Goal: Download file/media

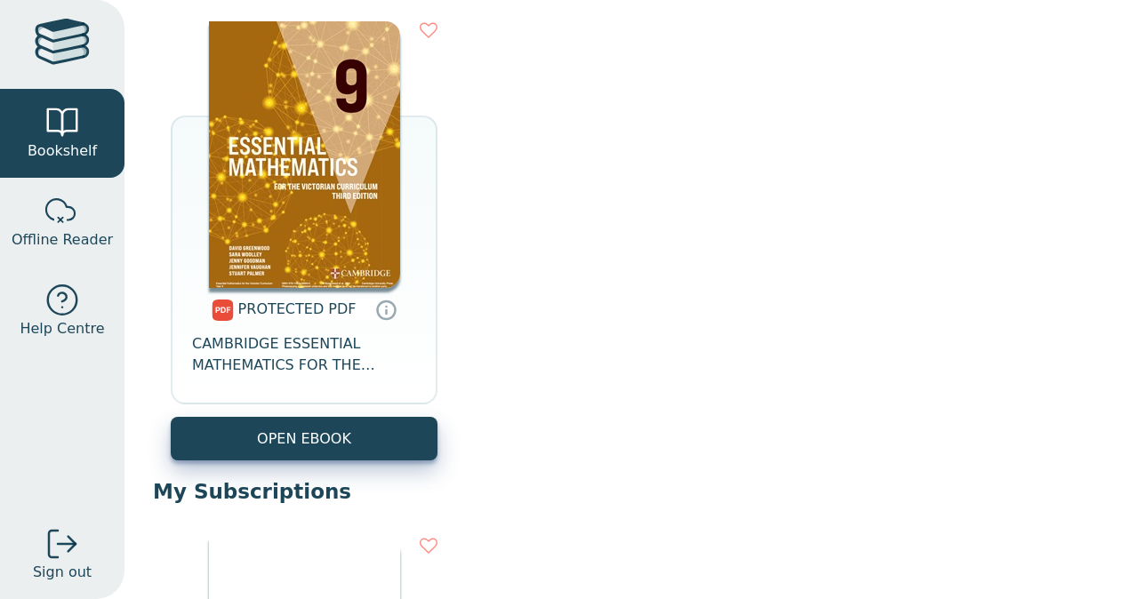
scroll to position [739, 0]
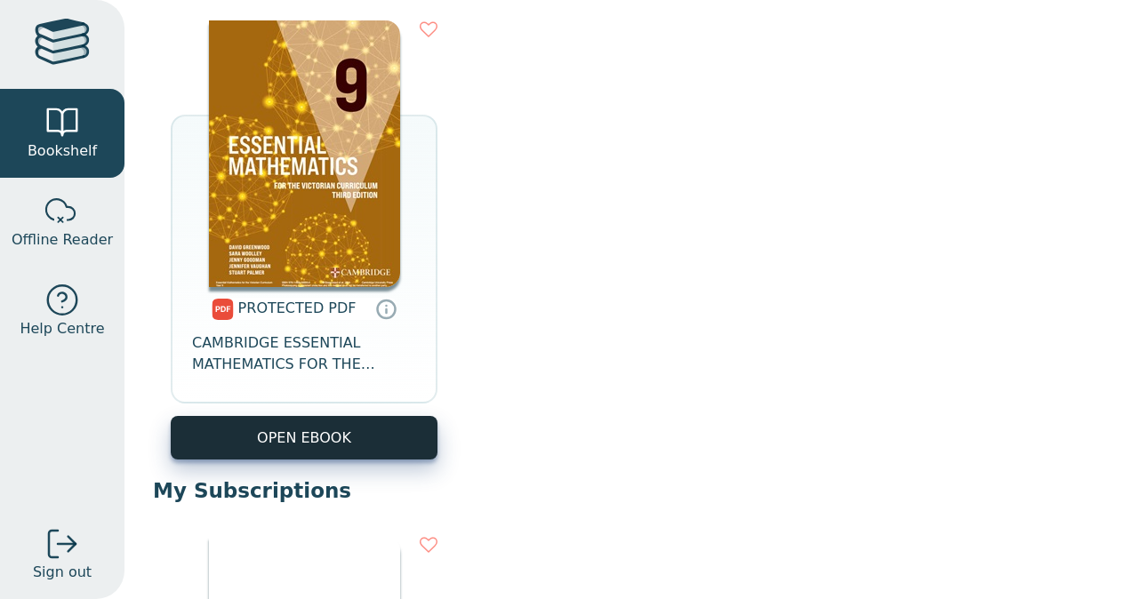
click at [354, 433] on link "OPEN EBOOK" at bounding box center [304, 438] width 267 height 44
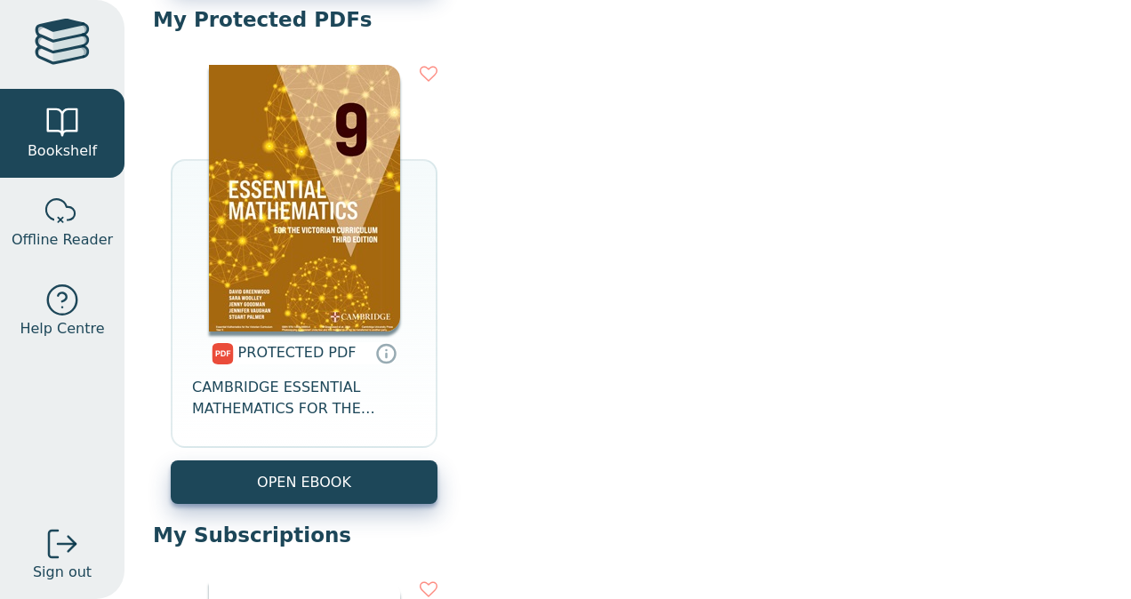
scroll to position [700, 0]
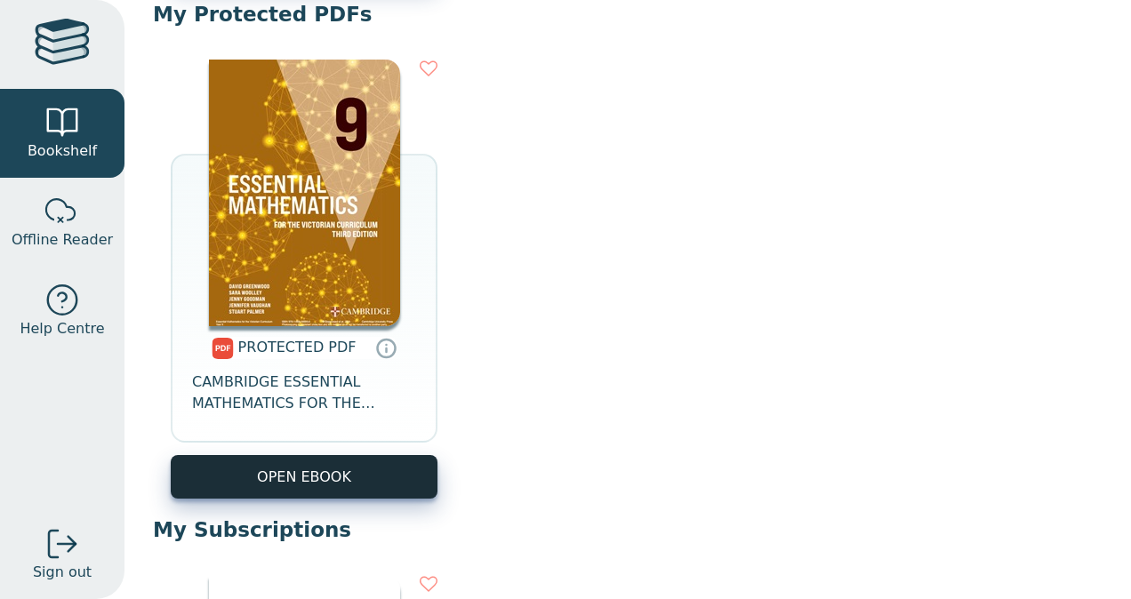
click at [344, 480] on link "OPEN EBOOK" at bounding box center [304, 477] width 267 height 44
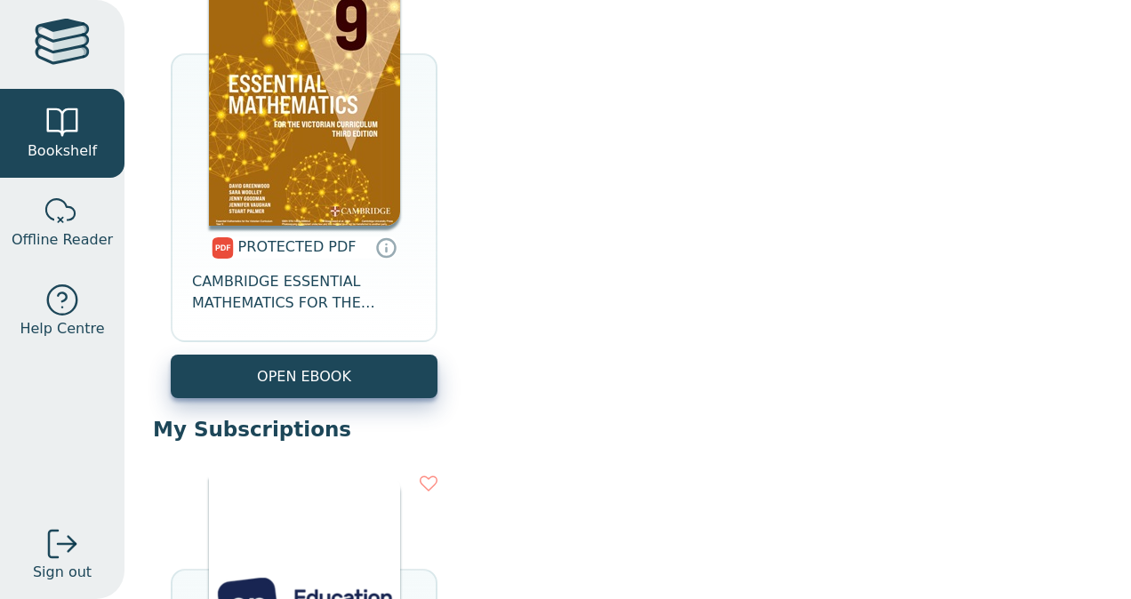
scroll to position [801, 0]
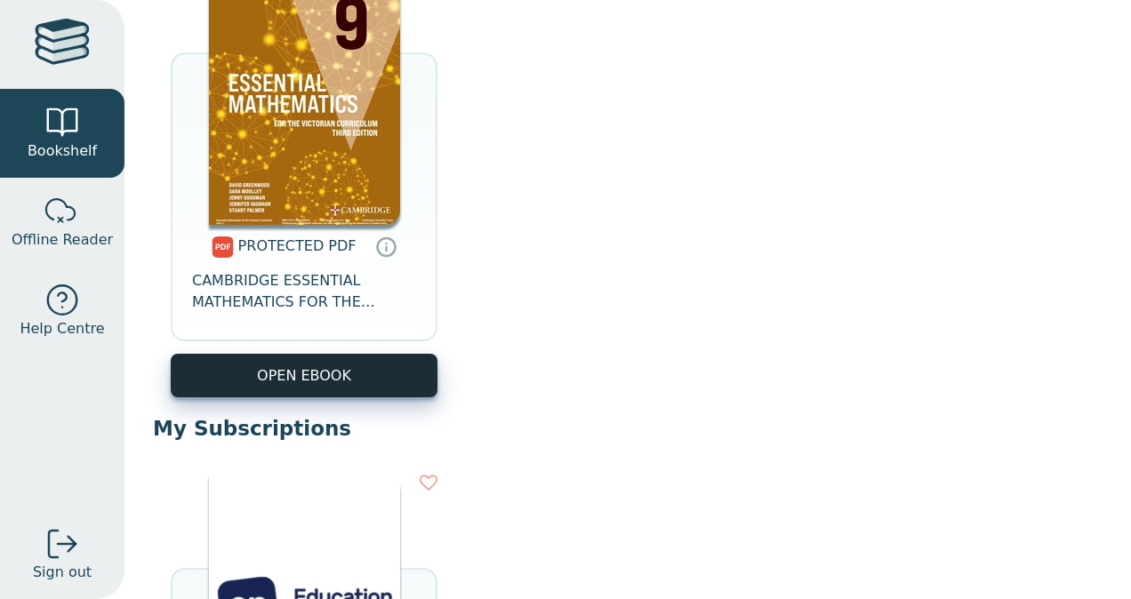
click at [335, 391] on link "OPEN EBOOK" at bounding box center [304, 376] width 267 height 44
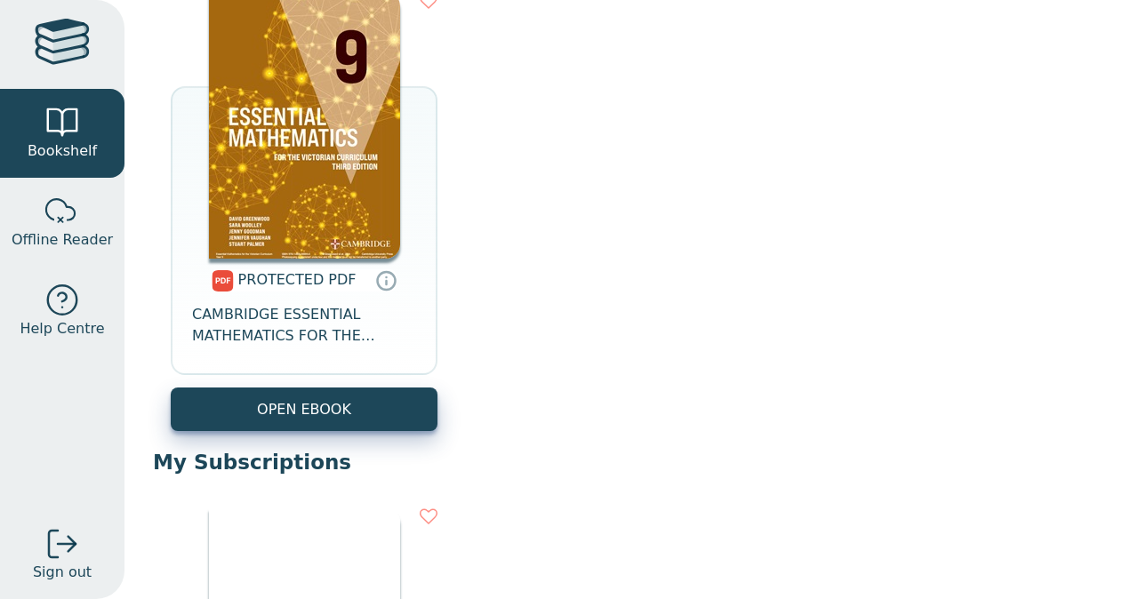
scroll to position [773, 0]
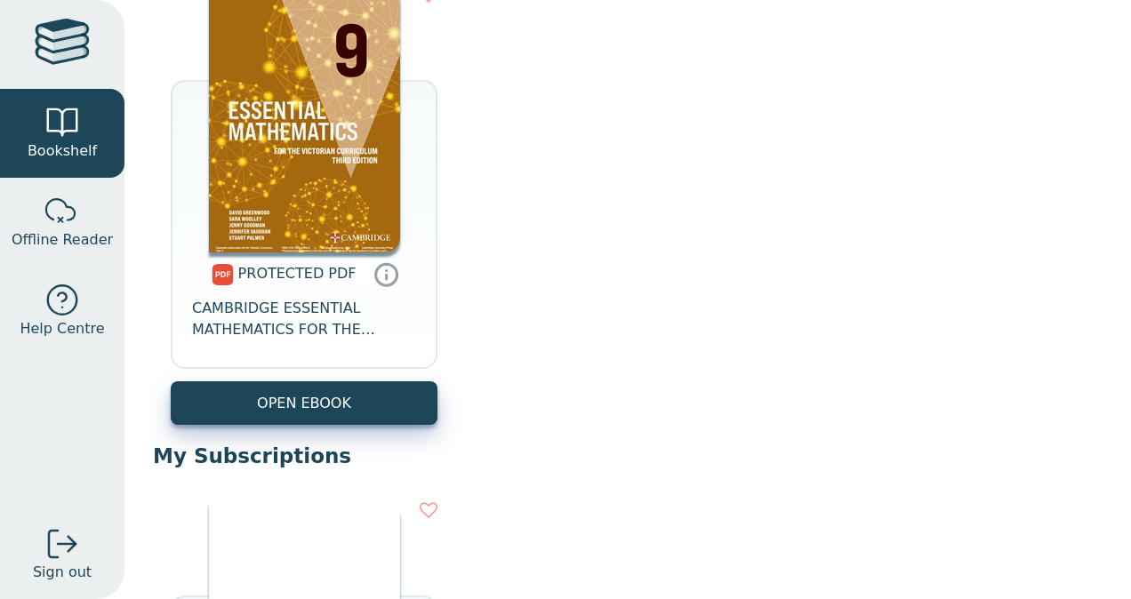
click at [376, 277] on icon at bounding box center [386, 274] width 27 height 26
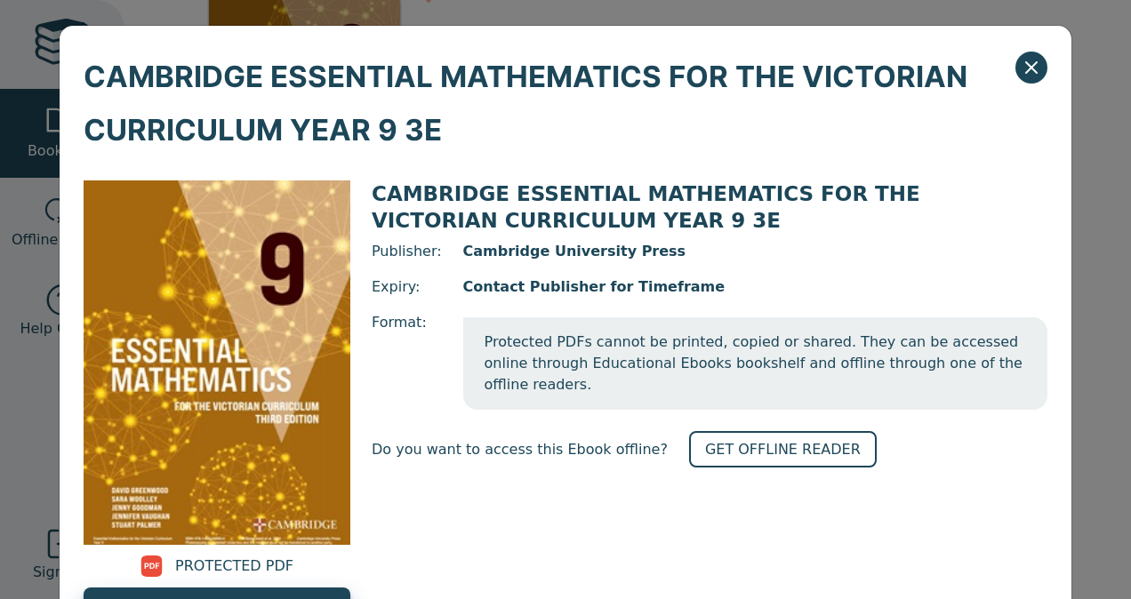
scroll to position [81, 0]
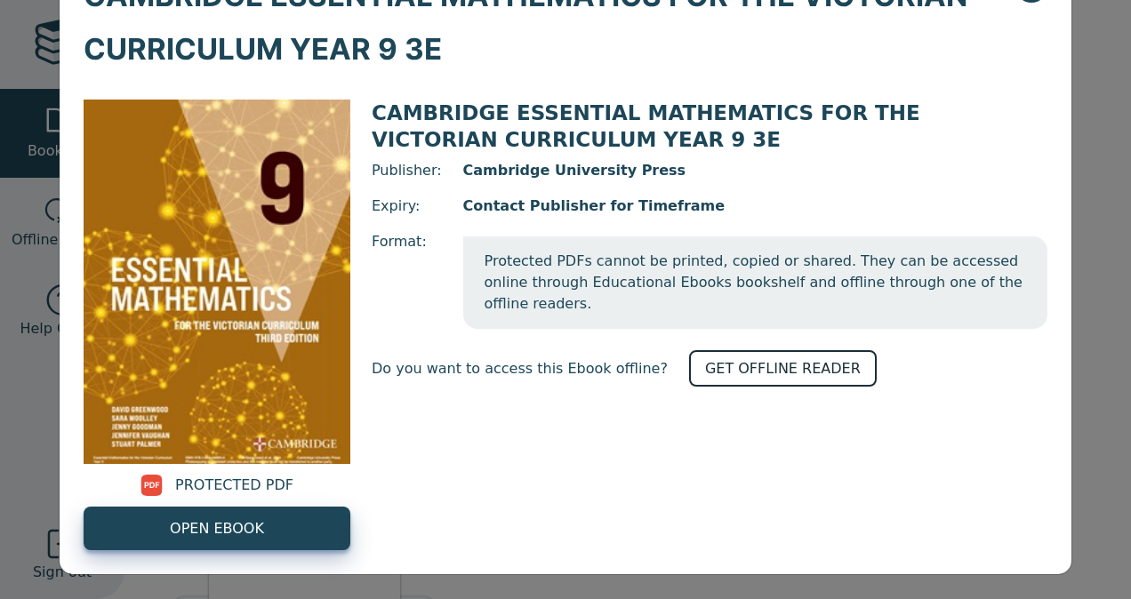
click at [733, 350] on link "GET OFFLINE READER" at bounding box center [783, 368] width 188 height 36
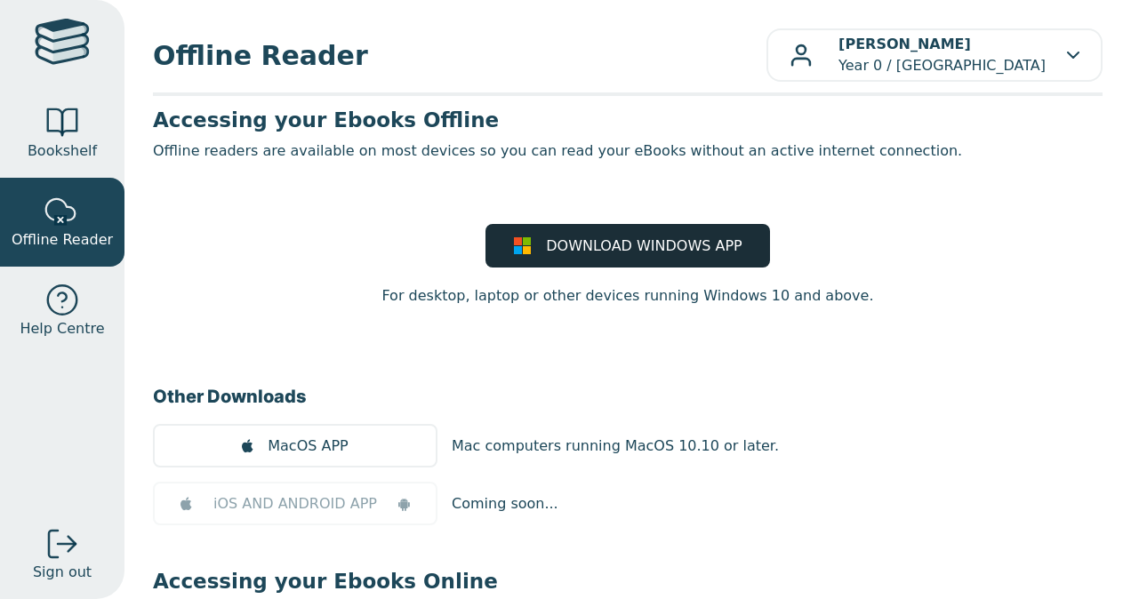
click at [558, 247] on span "DOWNLOAD WINDOWS APP" at bounding box center [644, 246] width 196 height 21
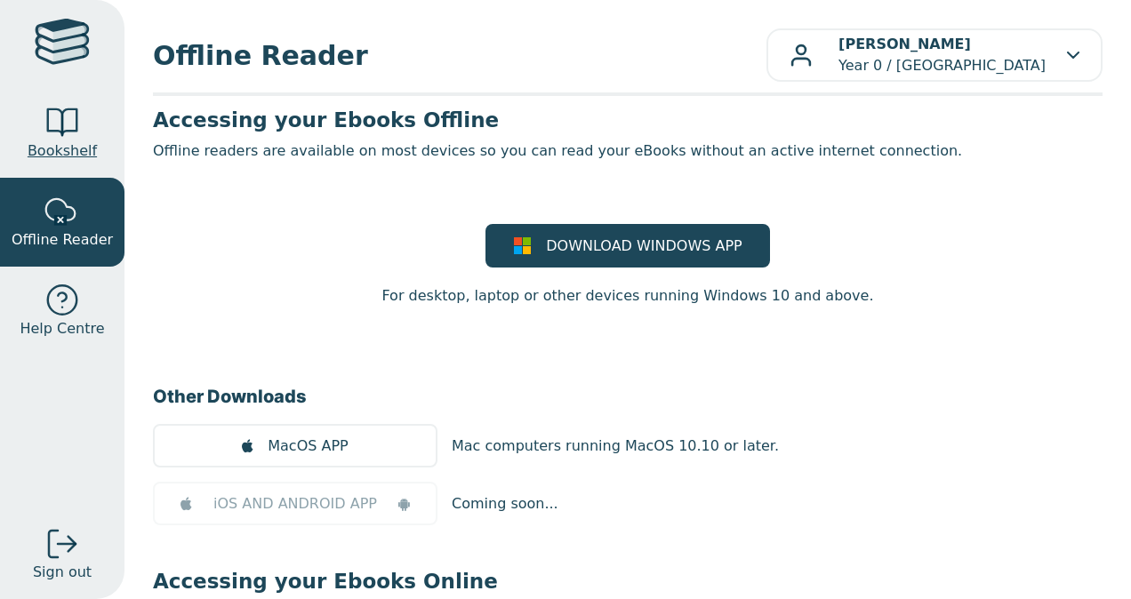
click at [57, 127] on div at bounding box center [62, 123] width 36 height 36
click at [68, 146] on span "Bookshelf" at bounding box center [62, 150] width 69 height 21
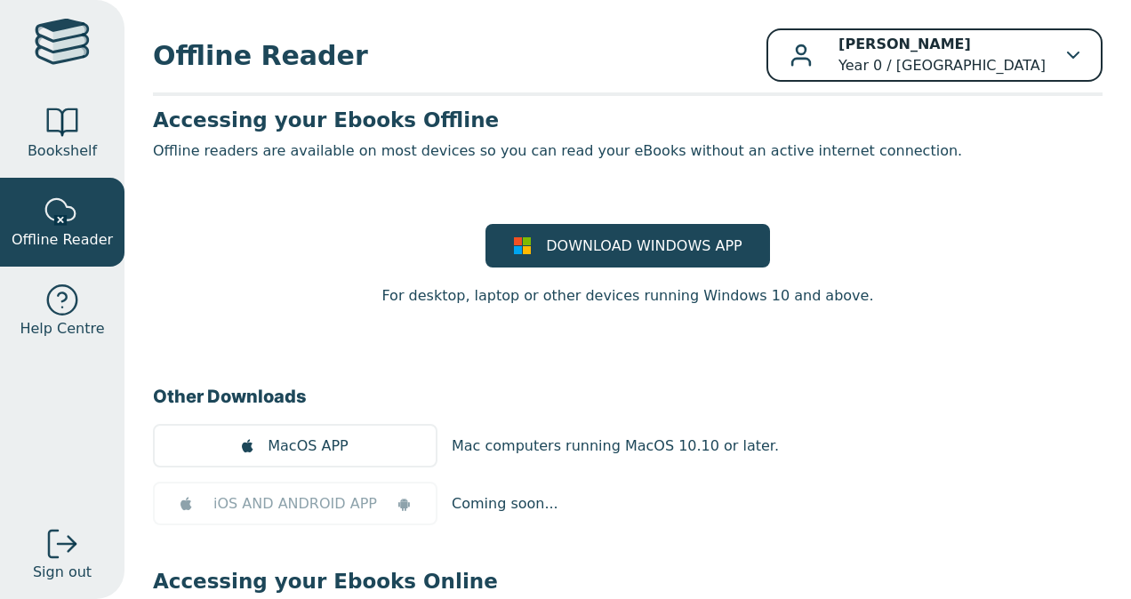
click at [935, 49] on p "[PERSON_NAME] Year 0 / [GEOGRAPHIC_DATA]" at bounding box center [941, 55] width 207 height 43
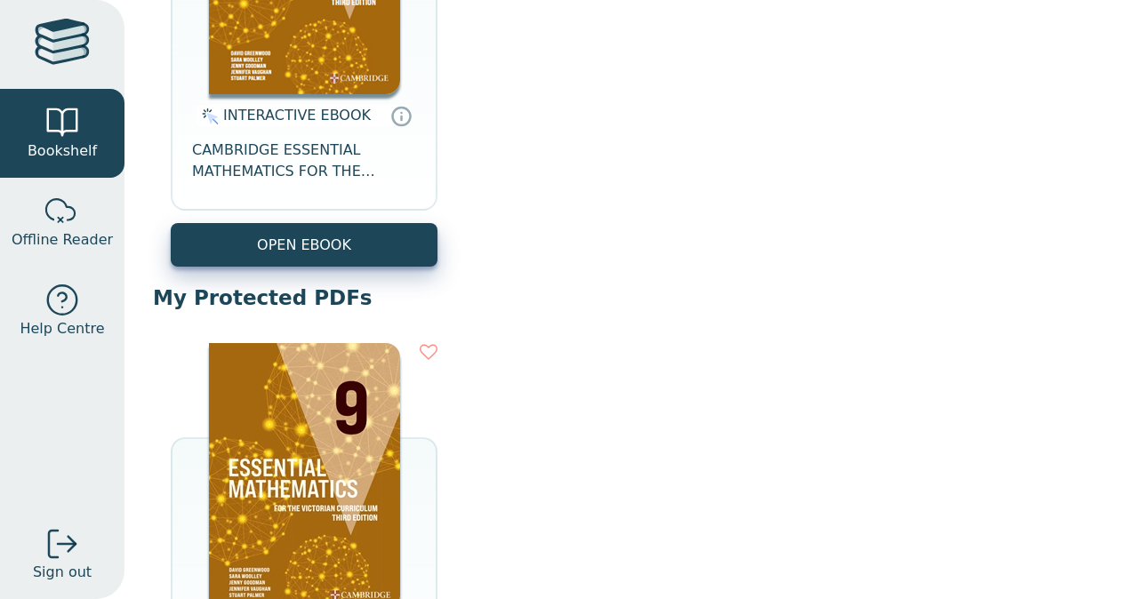
scroll to position [451, 0]
